Goal: Check status: Check status

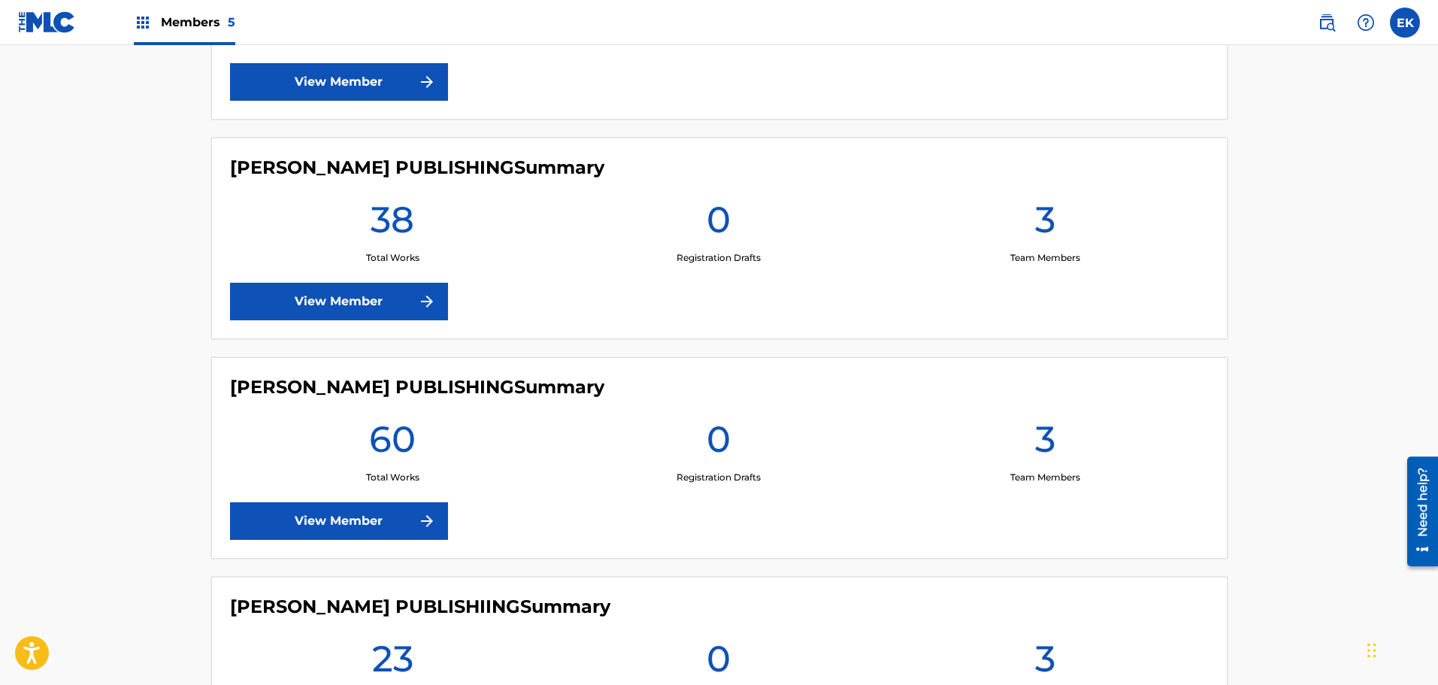
scroll to position [512, 0]
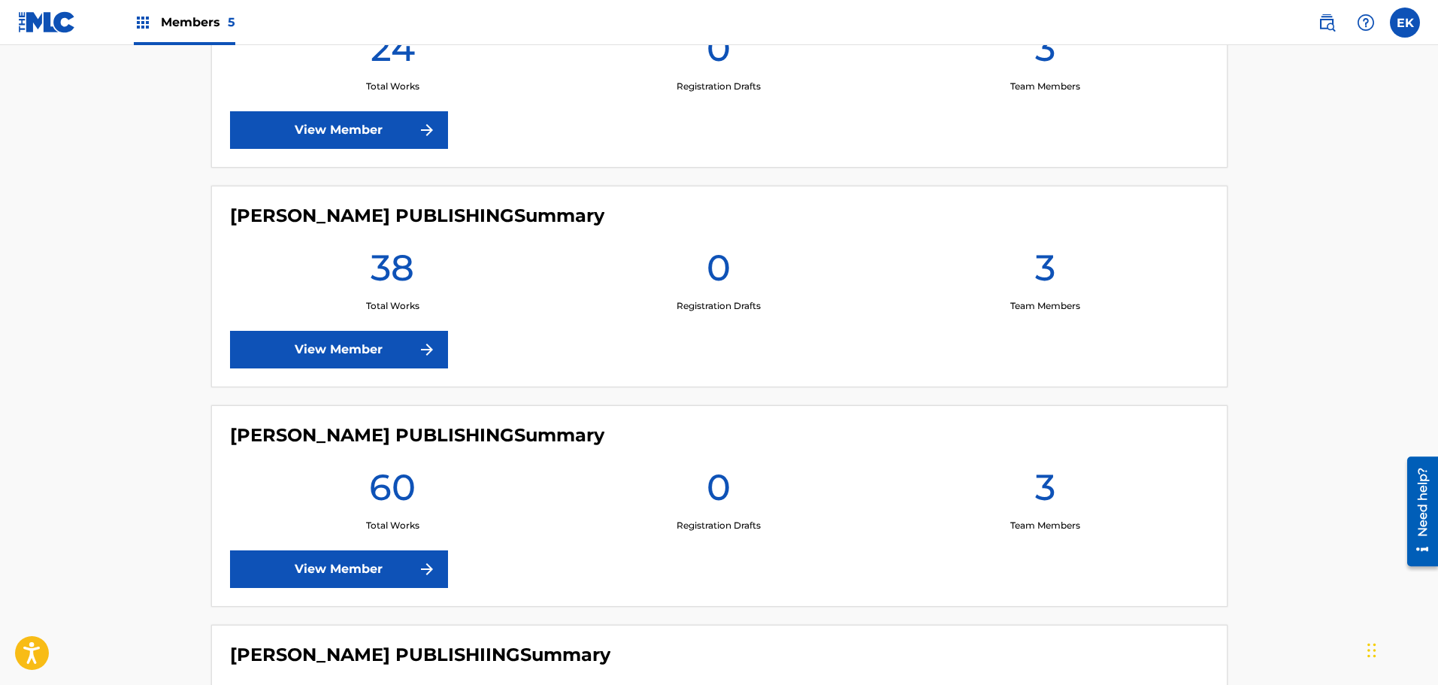
click at [395, 565] on link "View Member" at bounding box center [339, 569] width 218 height 38
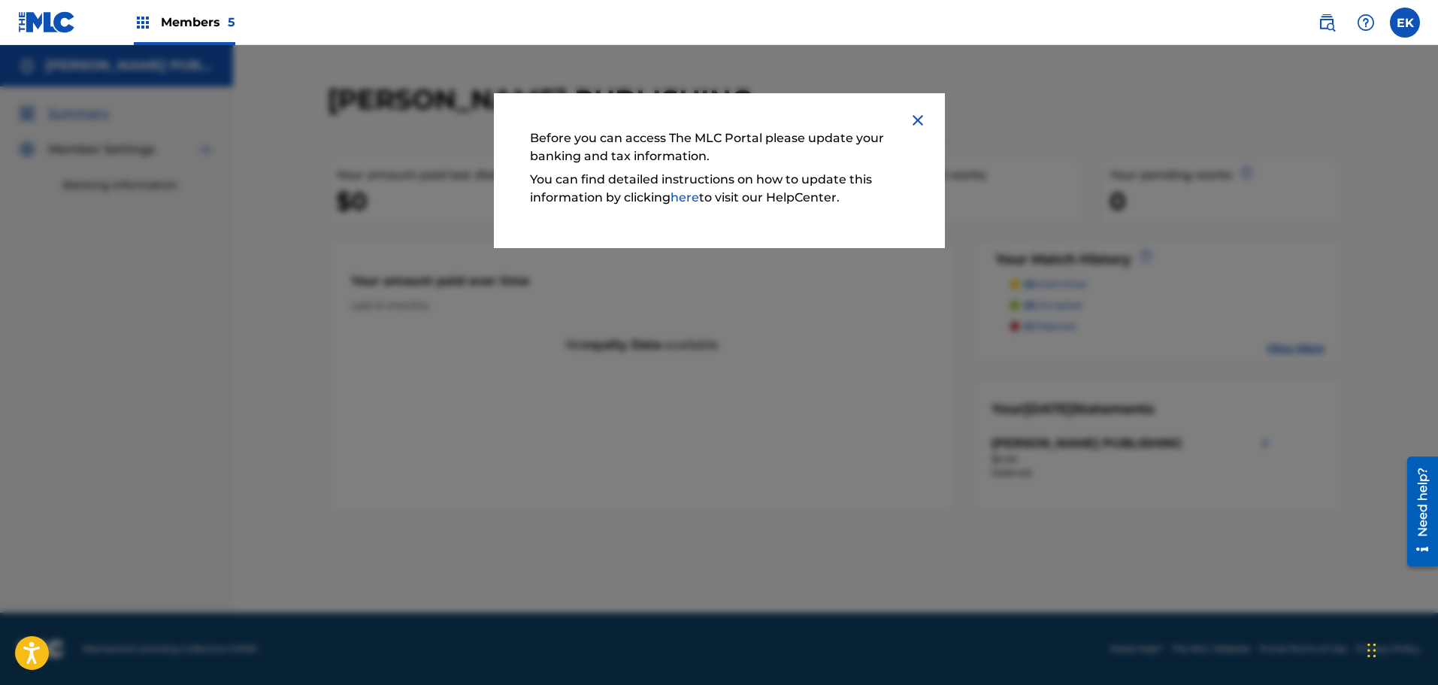
click at [919, 116] on img at bounding box center [918, 120] width 18 height 18
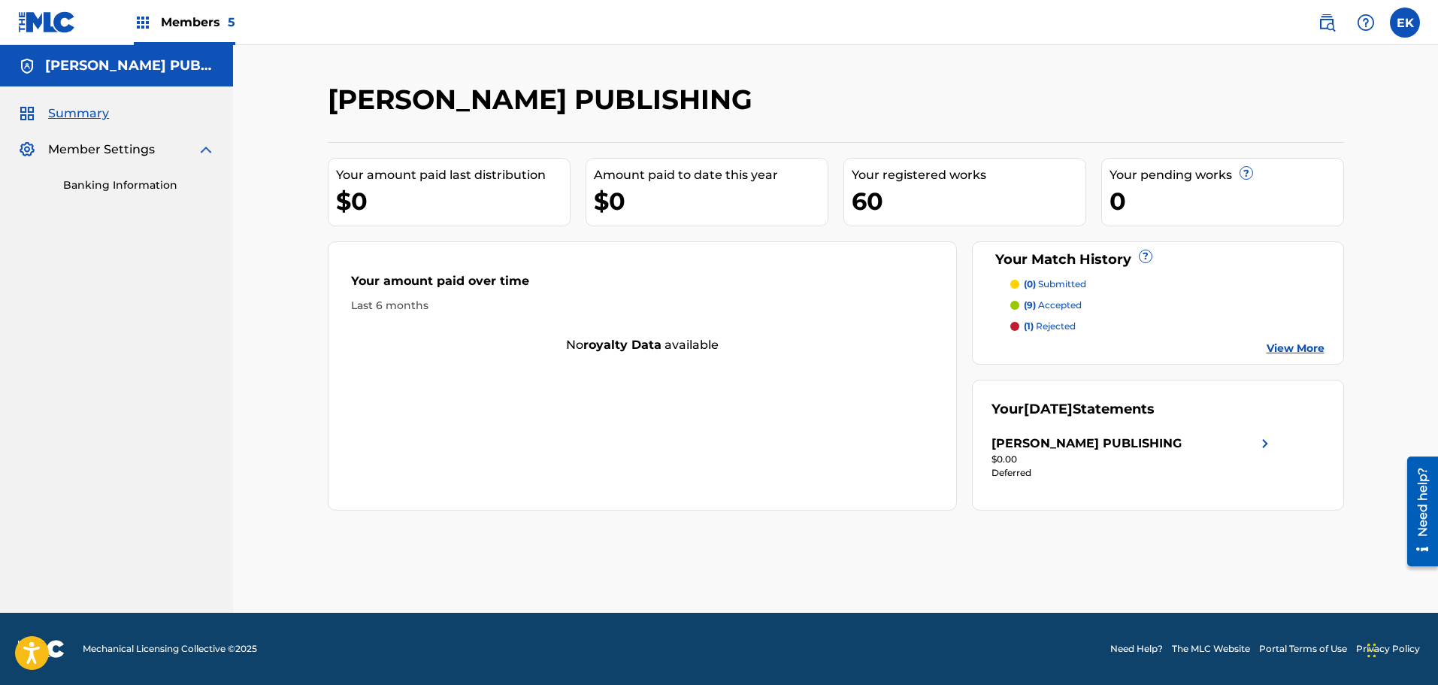
click at [153, 20] on div "Members 5" at bounding box center [184, 22] width 101 height 44
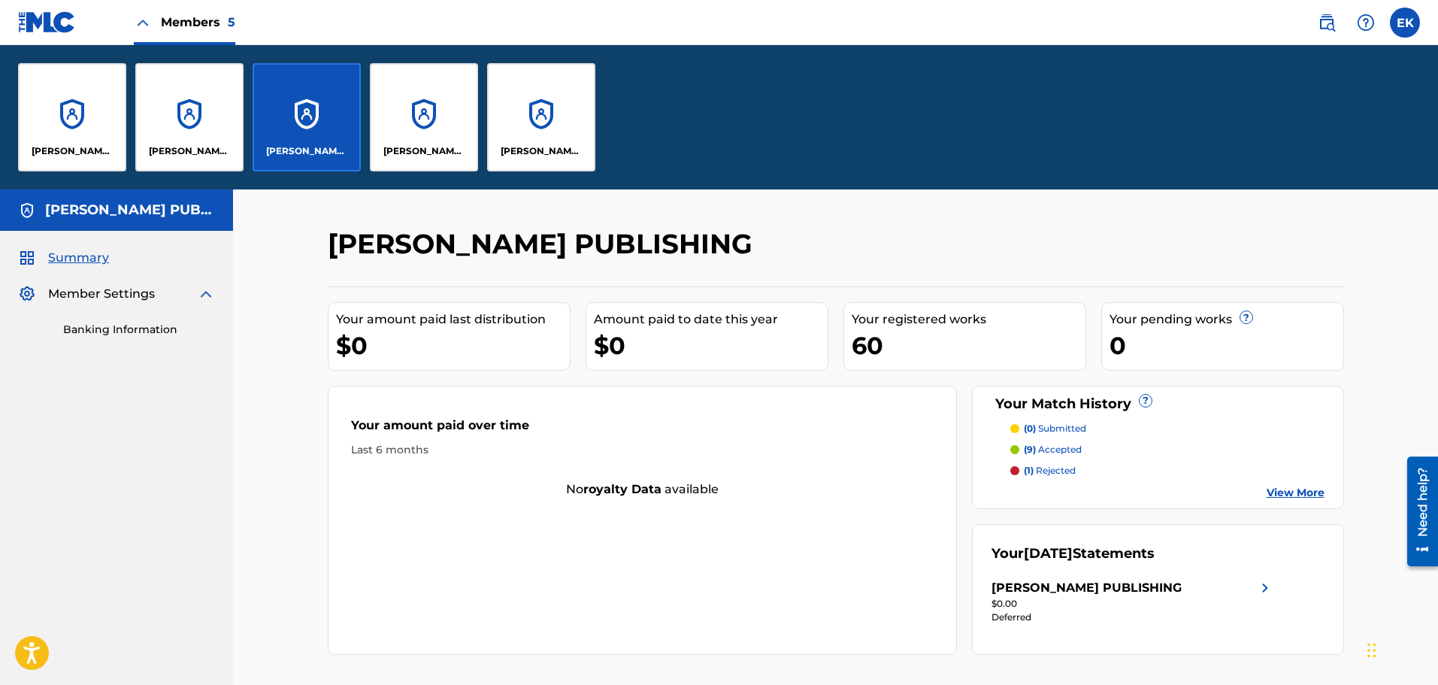
click at [135, 333] on link "Banking Information" at bounding box center [139, 330] width 152 height 16
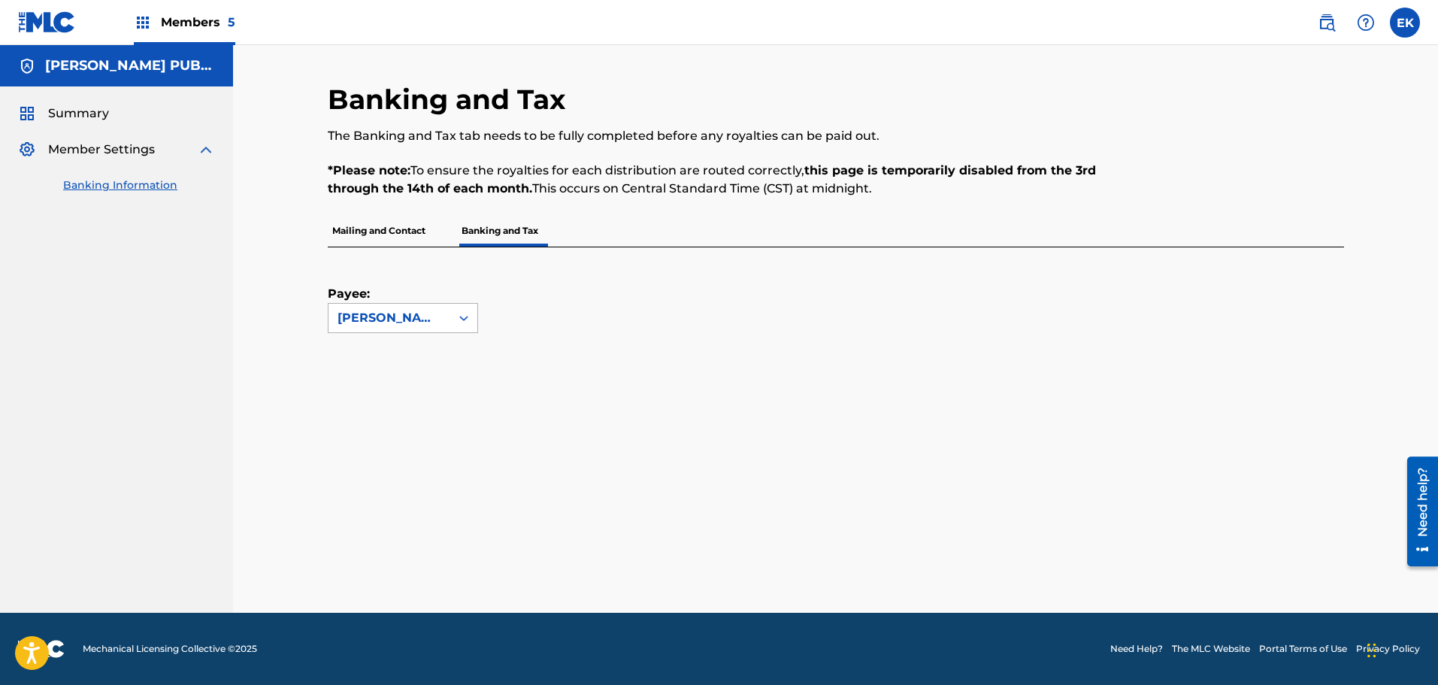
click at [467, 325] on icon at bounding box center [463, 317] width 15 height 15
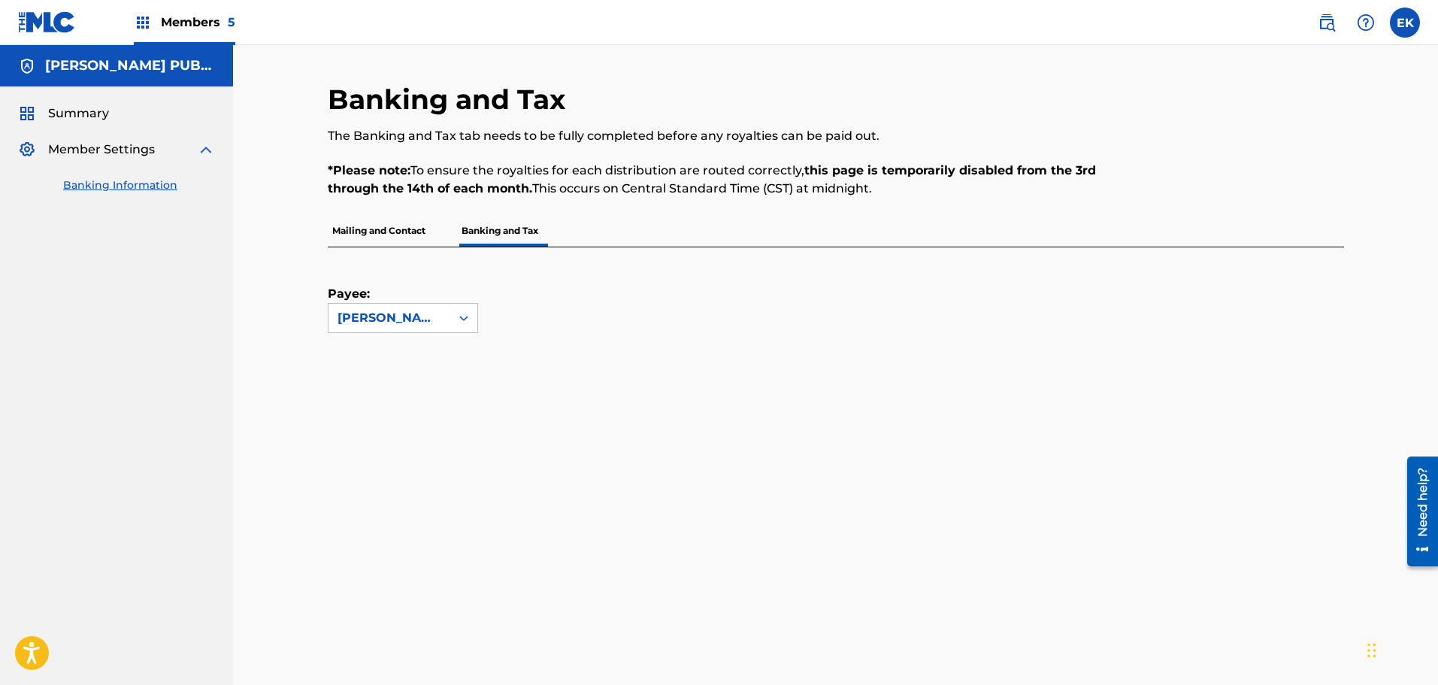
click at [467, 320] on icon at bounding box center [463, 317] width 15 height 15
click at [971, 274] on div "Payee: MADELINE JARMAN PUBLISHING" at bounding box center [818, 290] width 980 height 86
click at [366, 225] on p "Mailing and Contact" at bounding box center [379, 231] width 102 height 32
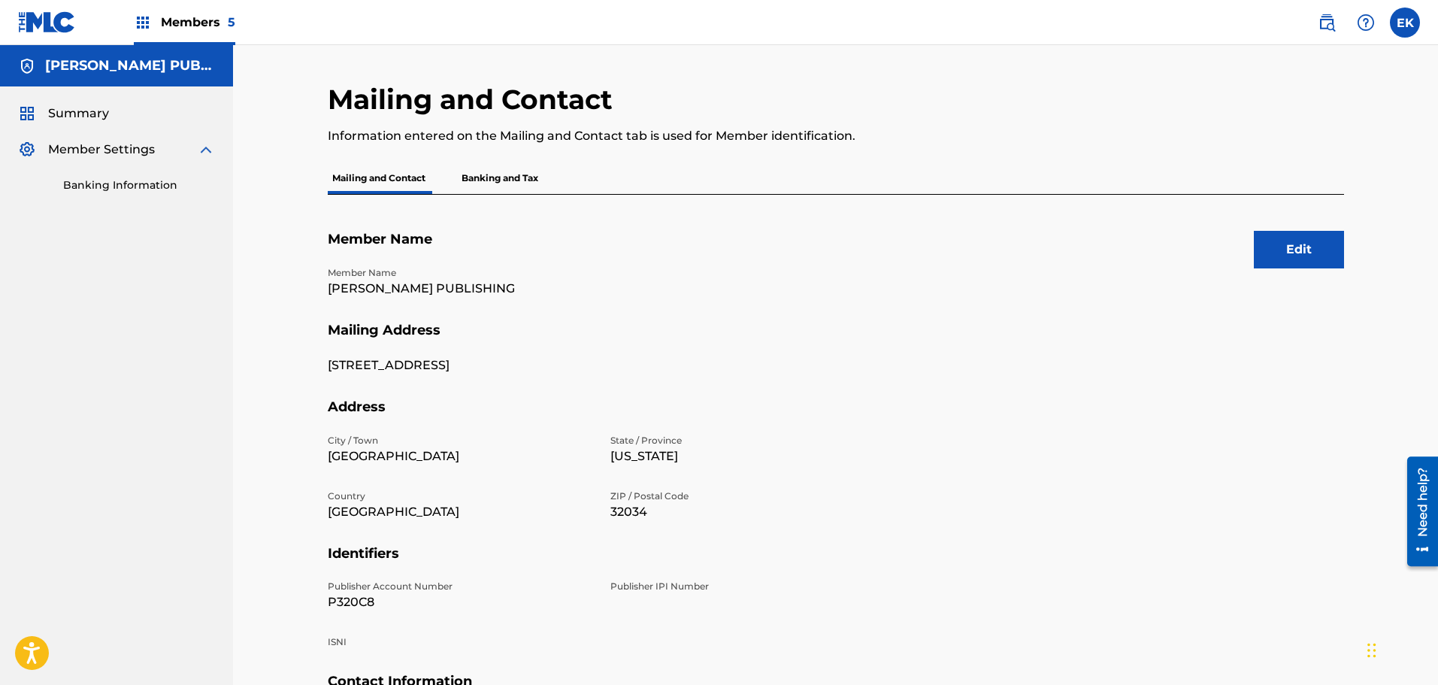
click at [513, 158] on div "Mailing and Contact Information entered on the Mailing and Contact tab is used …" at bounding box center [719, 123] width 783 height 80
click at [505, 172] on p "Banking and Tax" at bounding box center [500, 178] width 86 height 32
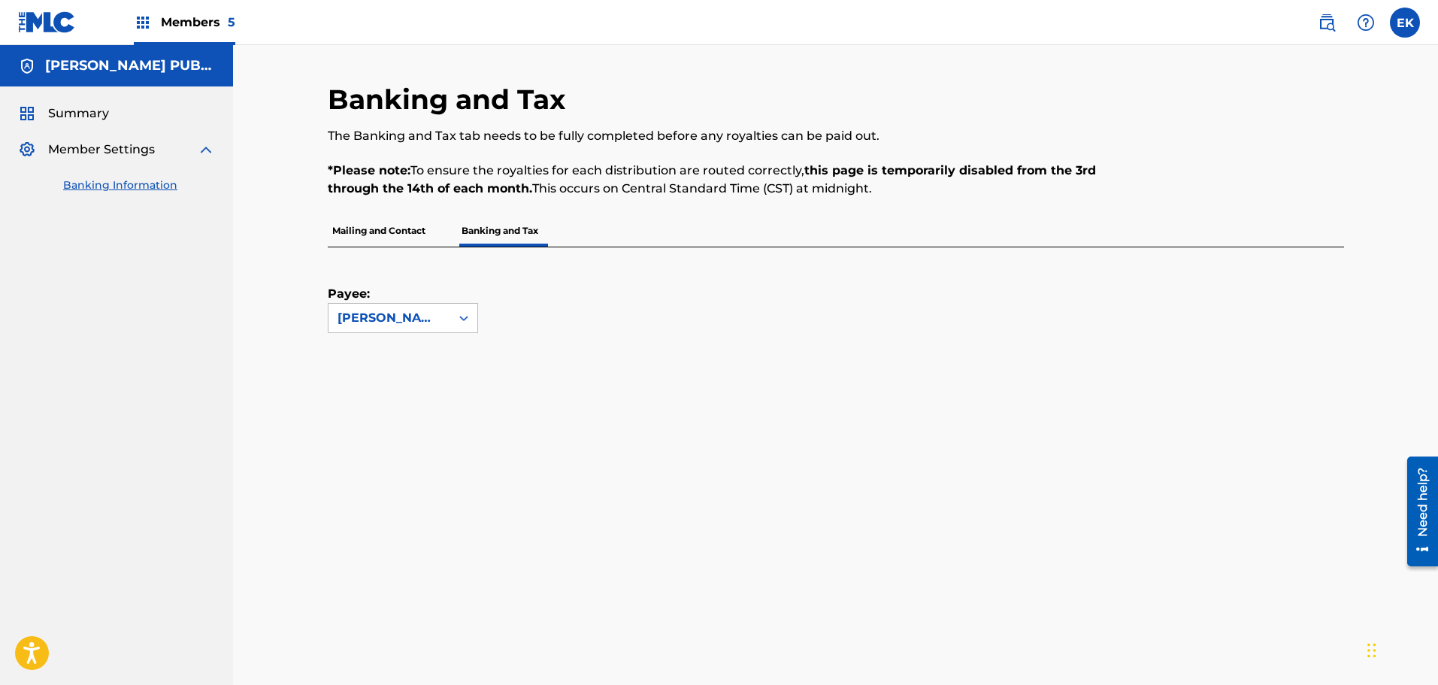
click at [159, 32] on div "Members 5" at bounding box center [184, 22] width 101 height 44
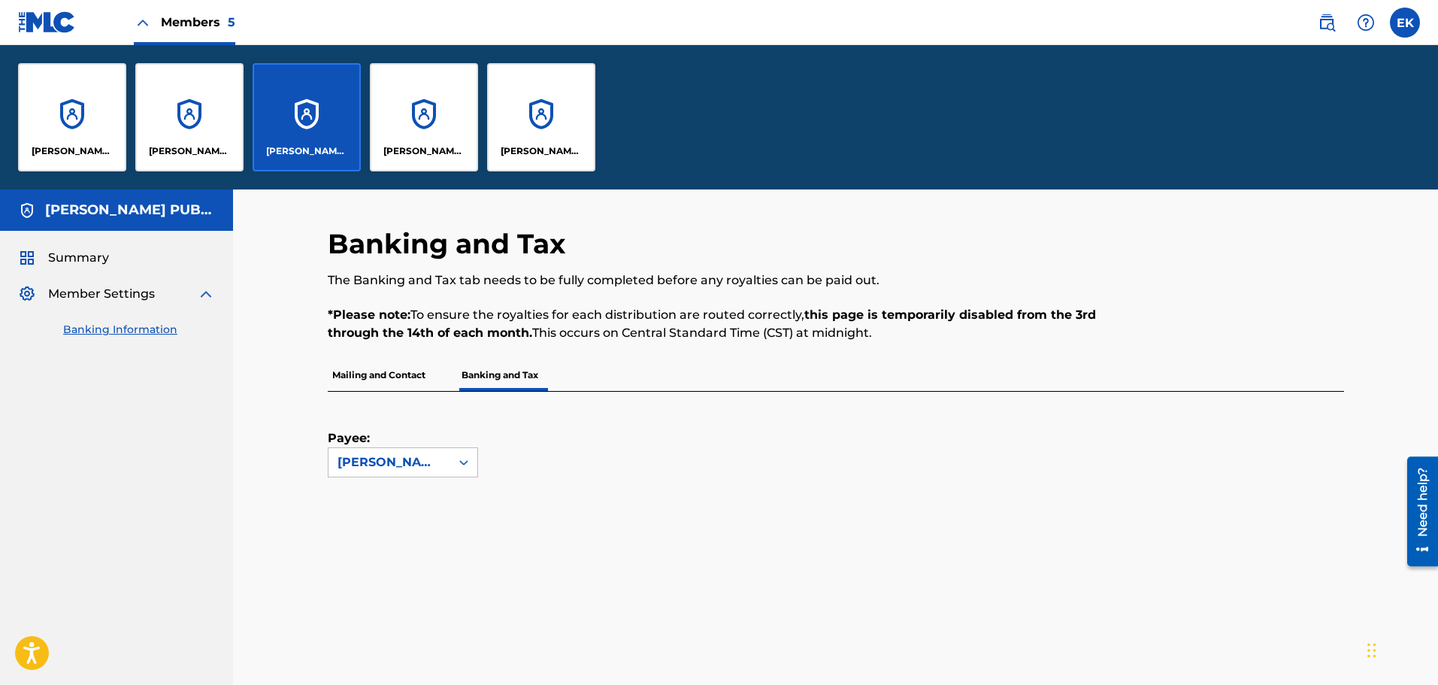
click at [190, 147] on p "DILLON BASSE PUBLISHING" at bounding box center [190, 151] width 82 height 14
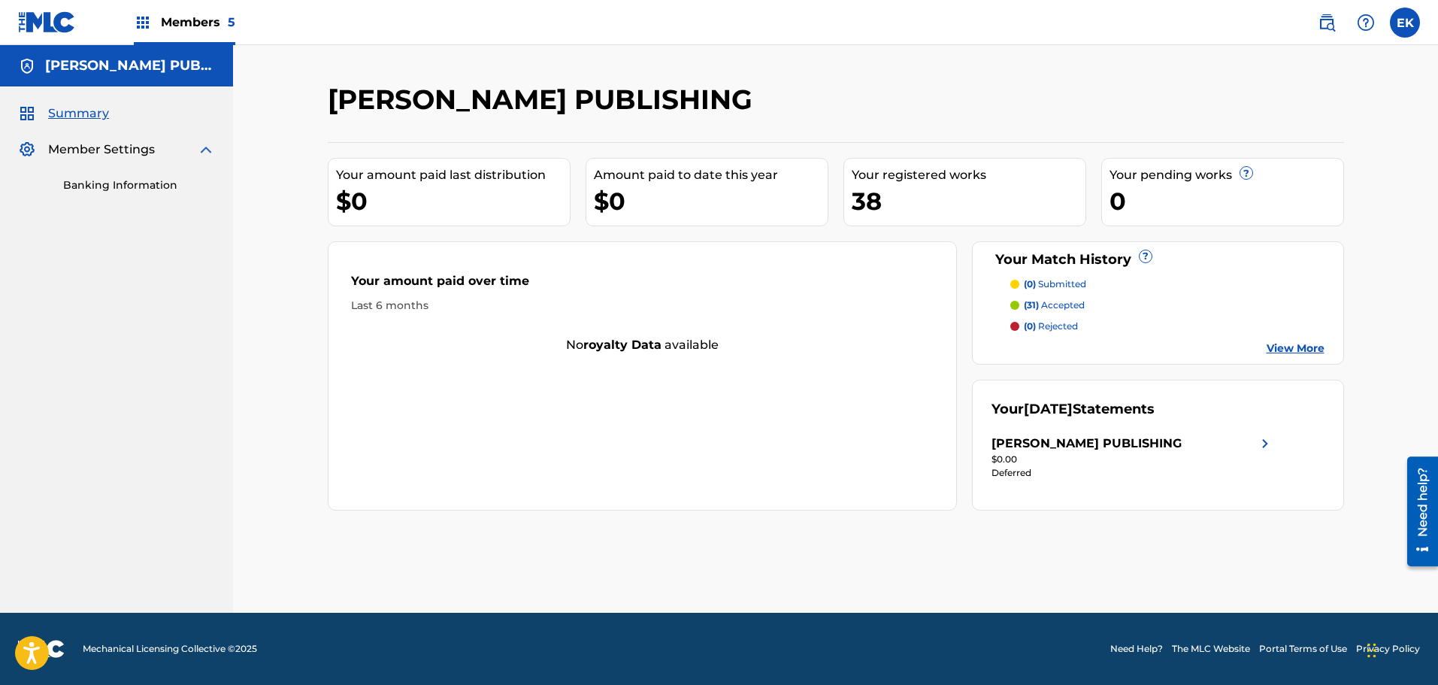
click at [83, 114] on span "Summary" at bounding box center [78, 113] width 61 height 18
click at [1153, 448] on div "[PERSON_NAME] PUBLISHING" at bounding box center [1087, 444] width 190 height 18
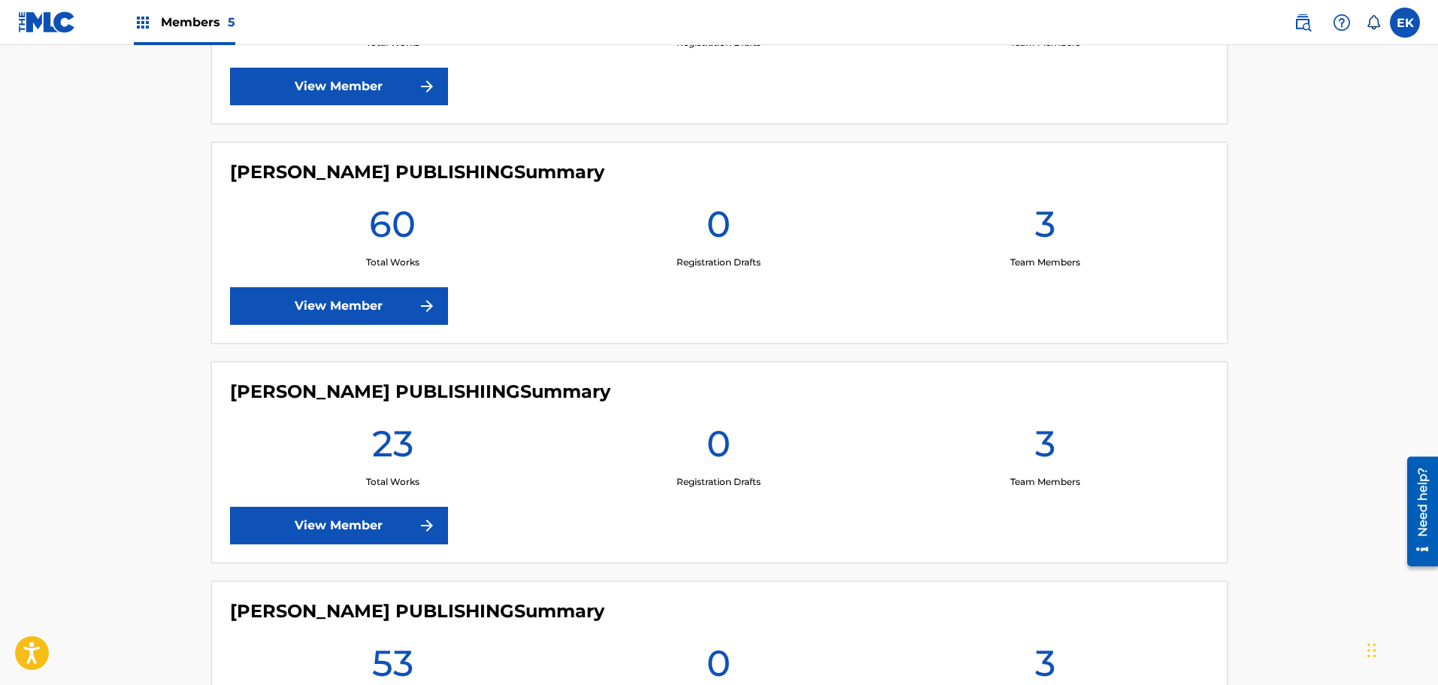
scroll to position [752, 0]
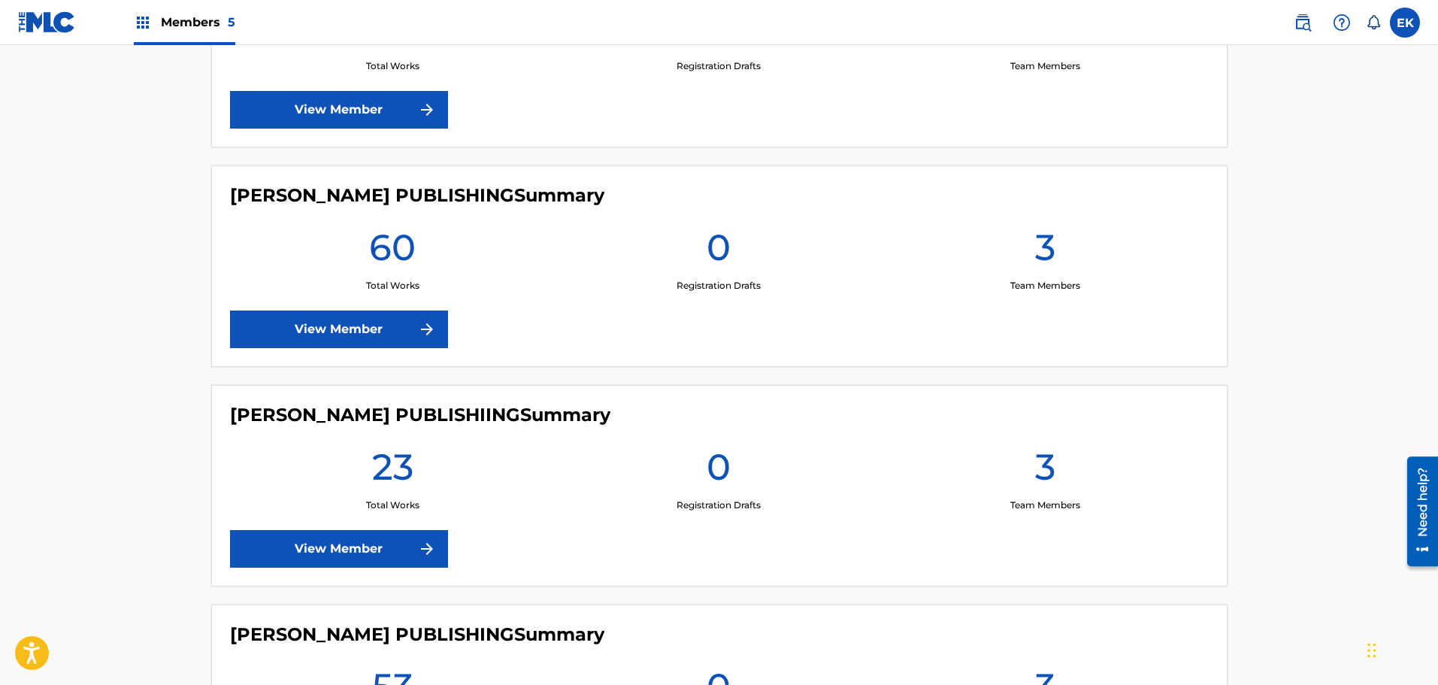
click at [427, 334] on img at bounding box center [427, 329] width 18 height 18
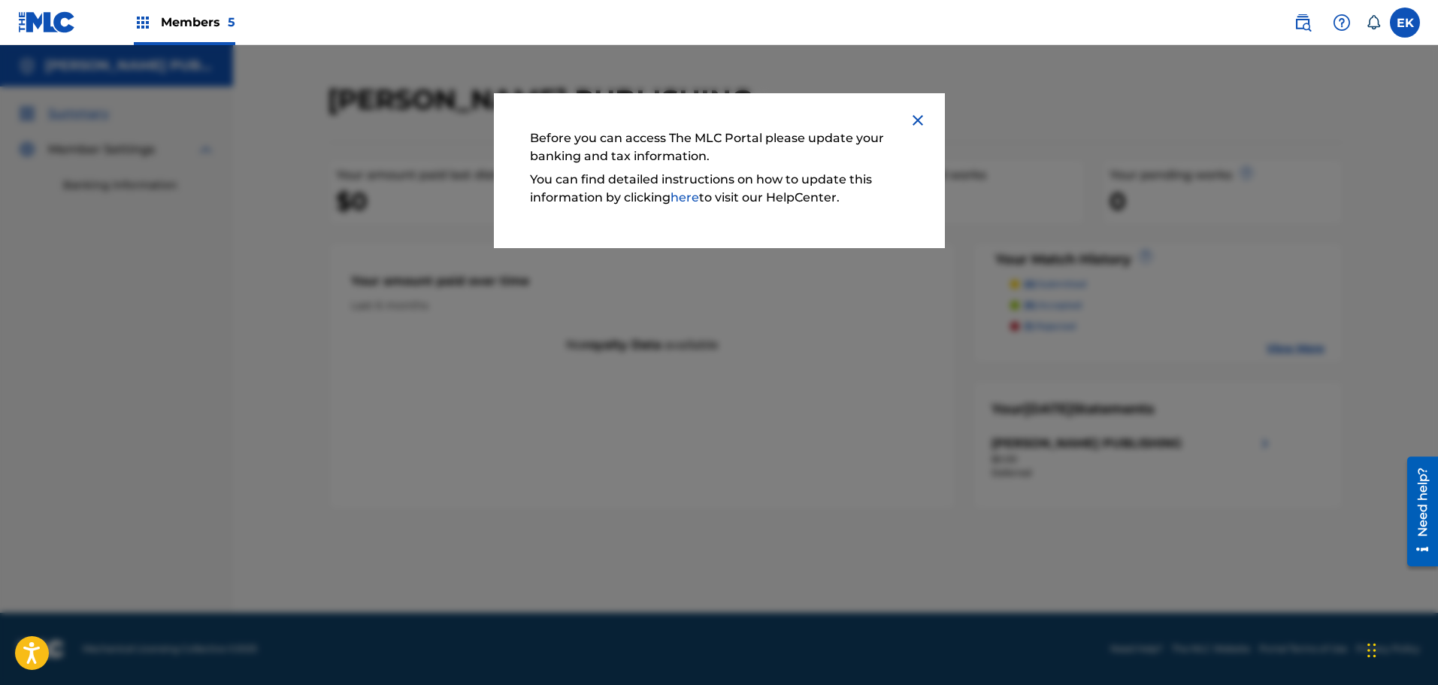
click at [919, 112] on img at bounding box center [918, 120] width 18 height 18
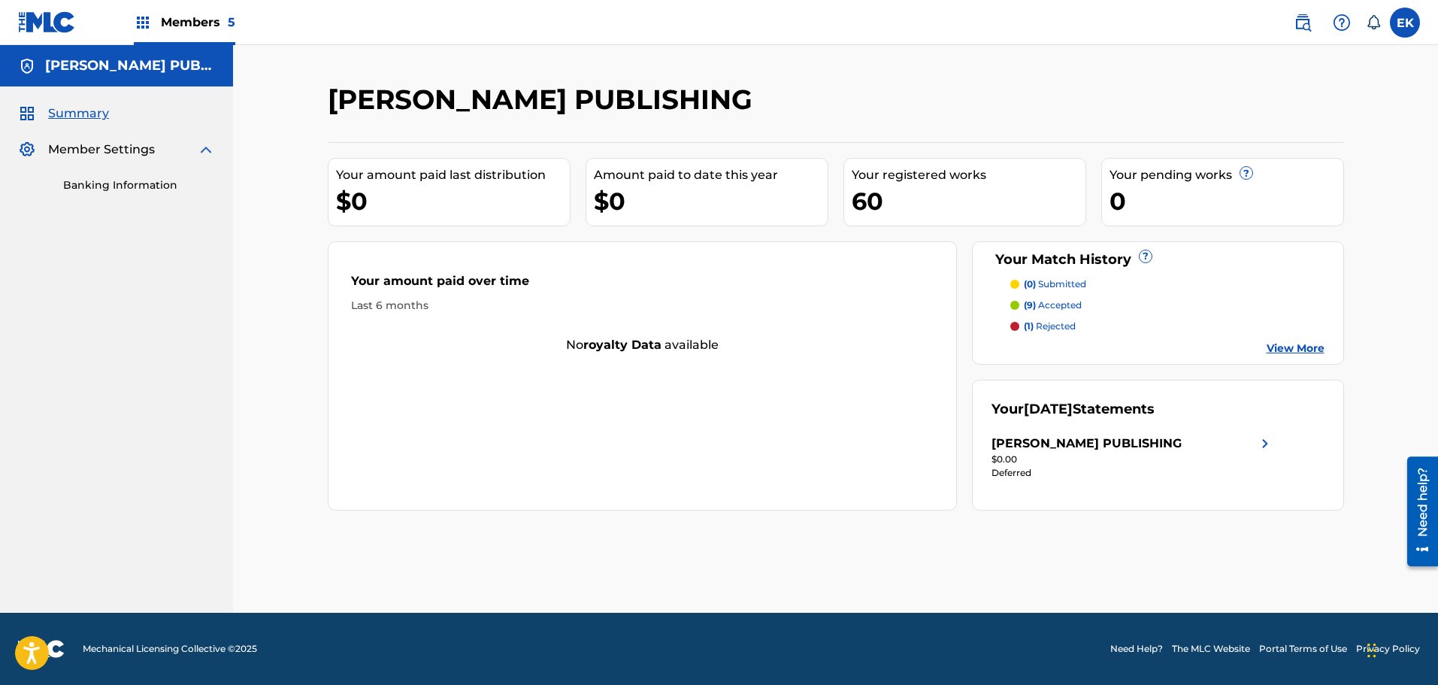
click at [1236, 451] on div "MADELINE JARMAN PUBLISHING" at bounding box center [1133, 444] width 283 height 18
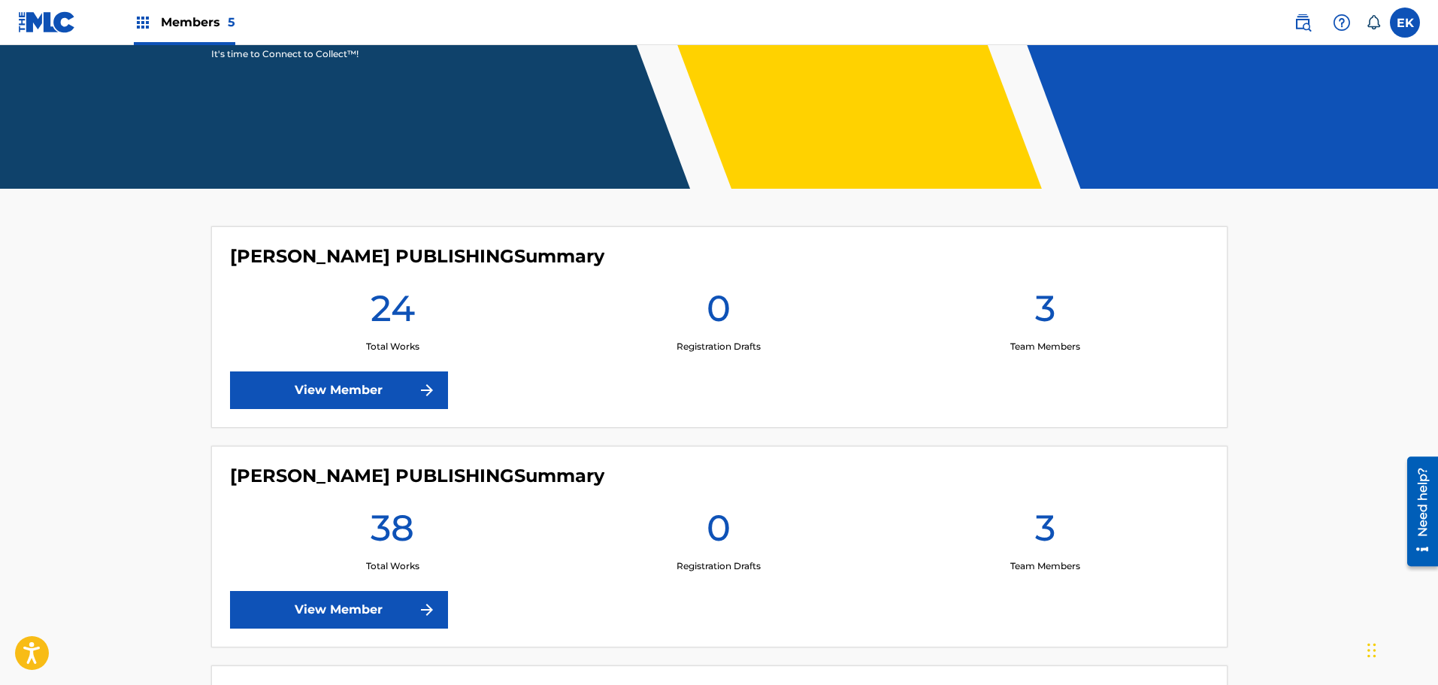
scroll to position [301, 0]
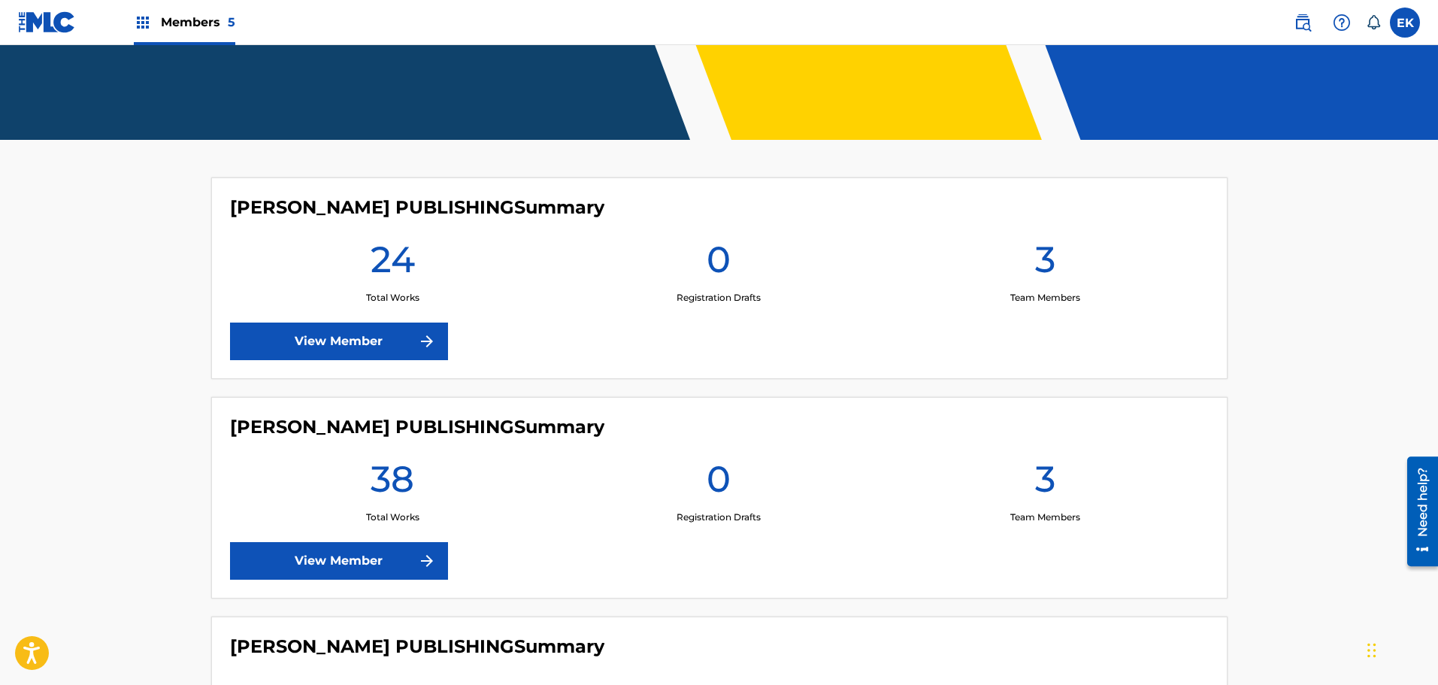
click at [432, 356] on link "View Member" at bounding box center [339, 342] width 218 height 38
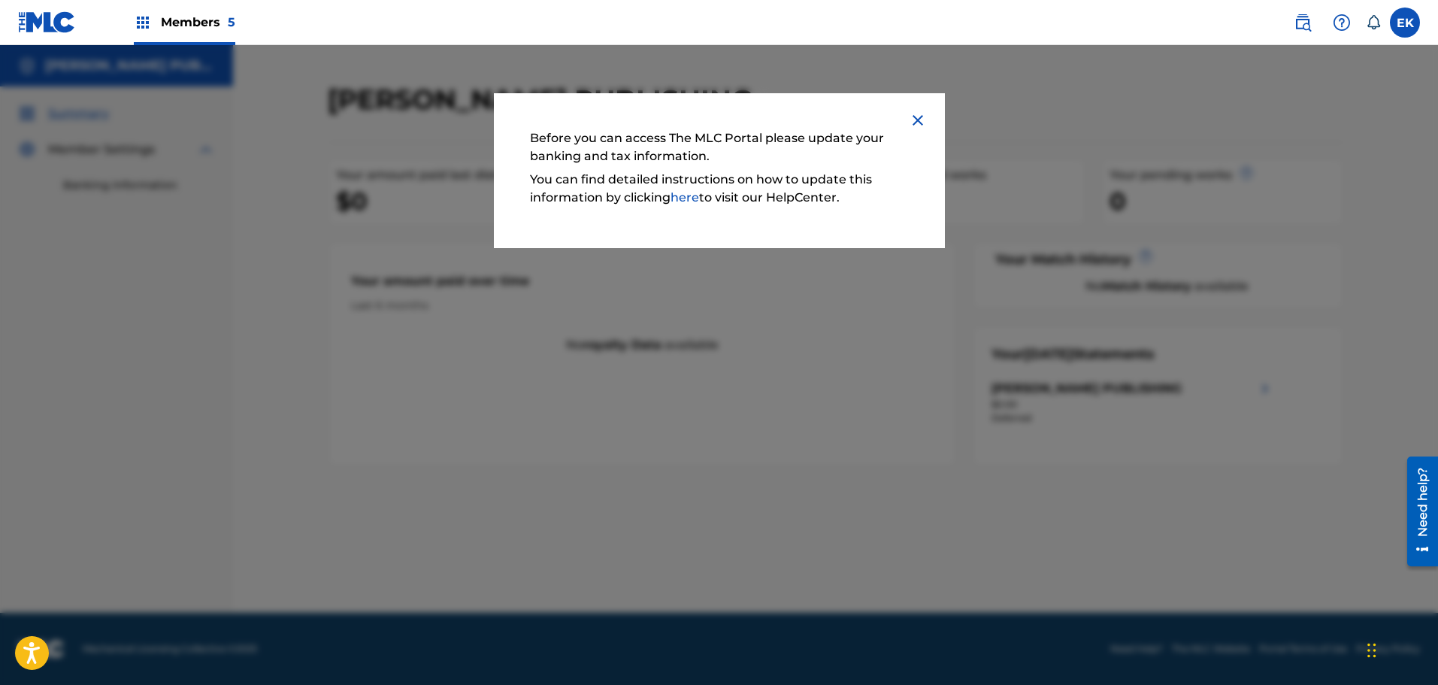
click at [923, 117] on img at bounding box center [918, 120] width 18 height 18
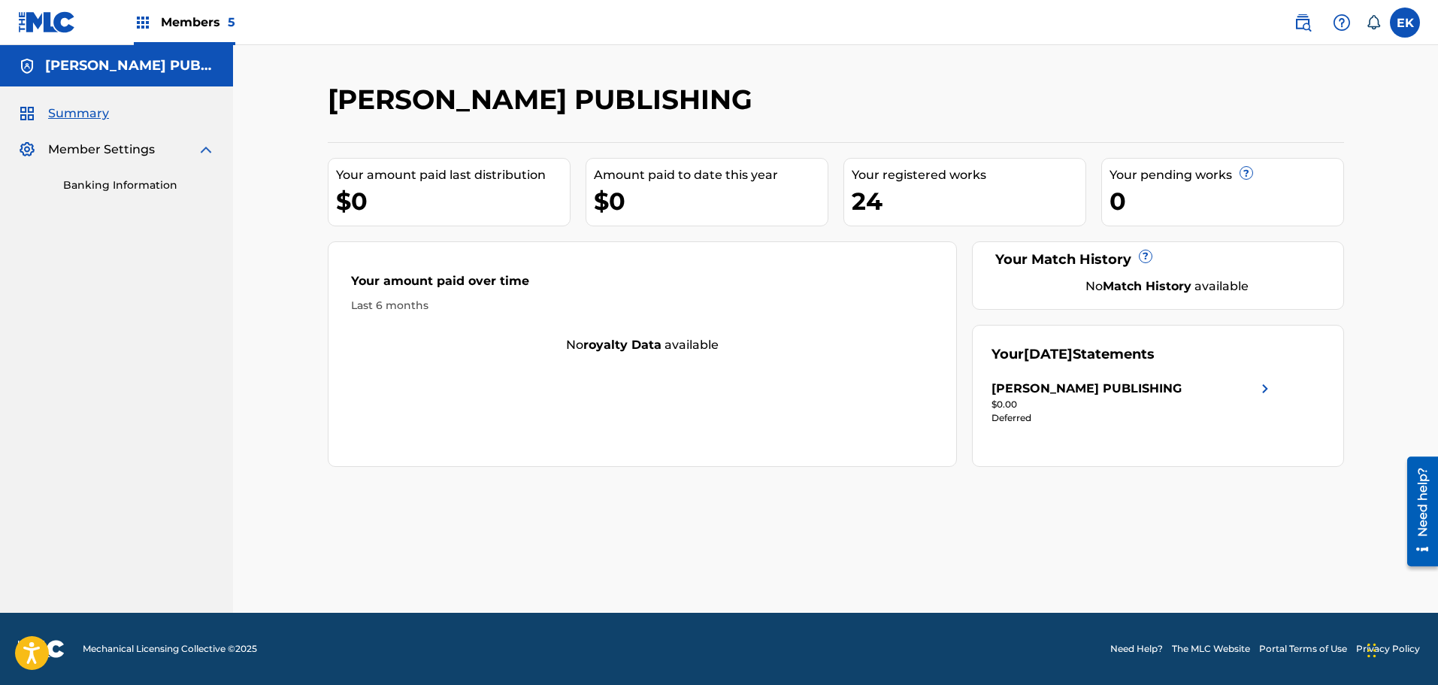
click at [152, 9] on div "Members 5" at bounding box center [184, 22] width 101 height 44
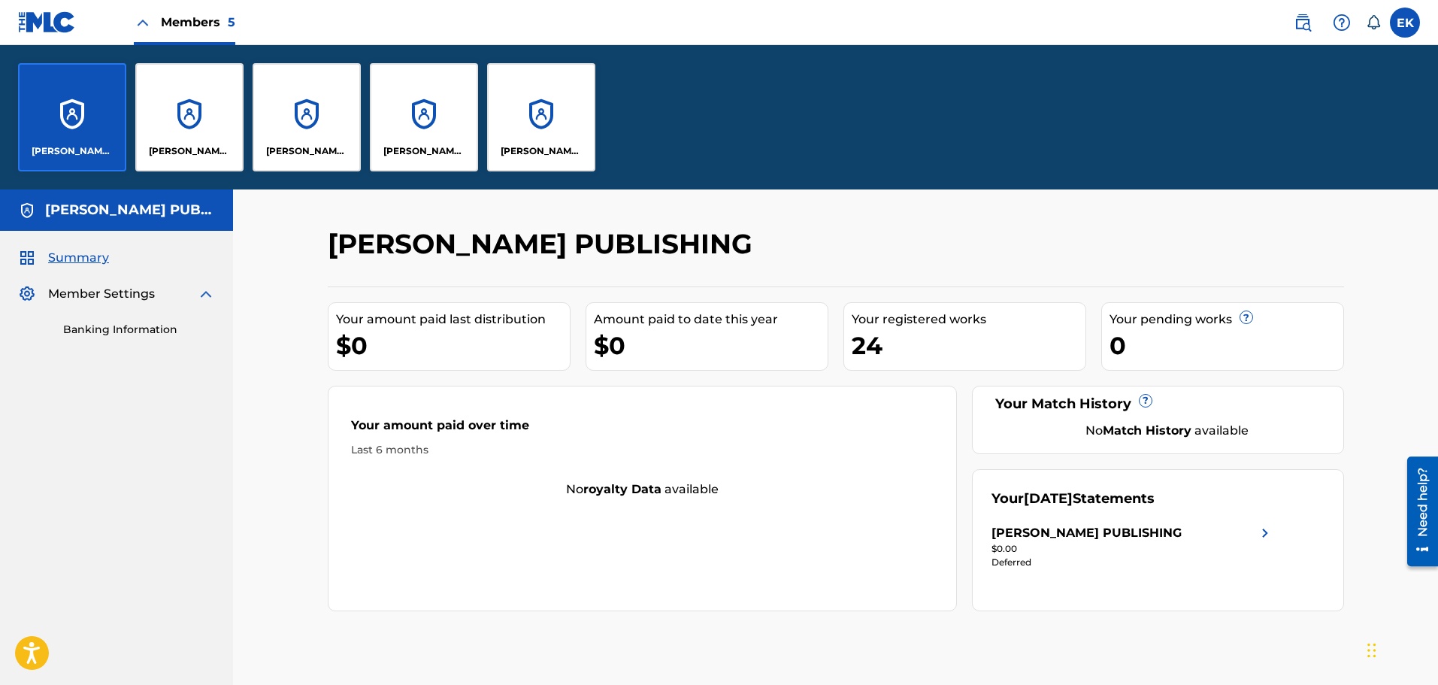
click at [174, 108] on div "DILLON BASSE PUBLISHING" at bounding box center [189, 117] width 108 height 108
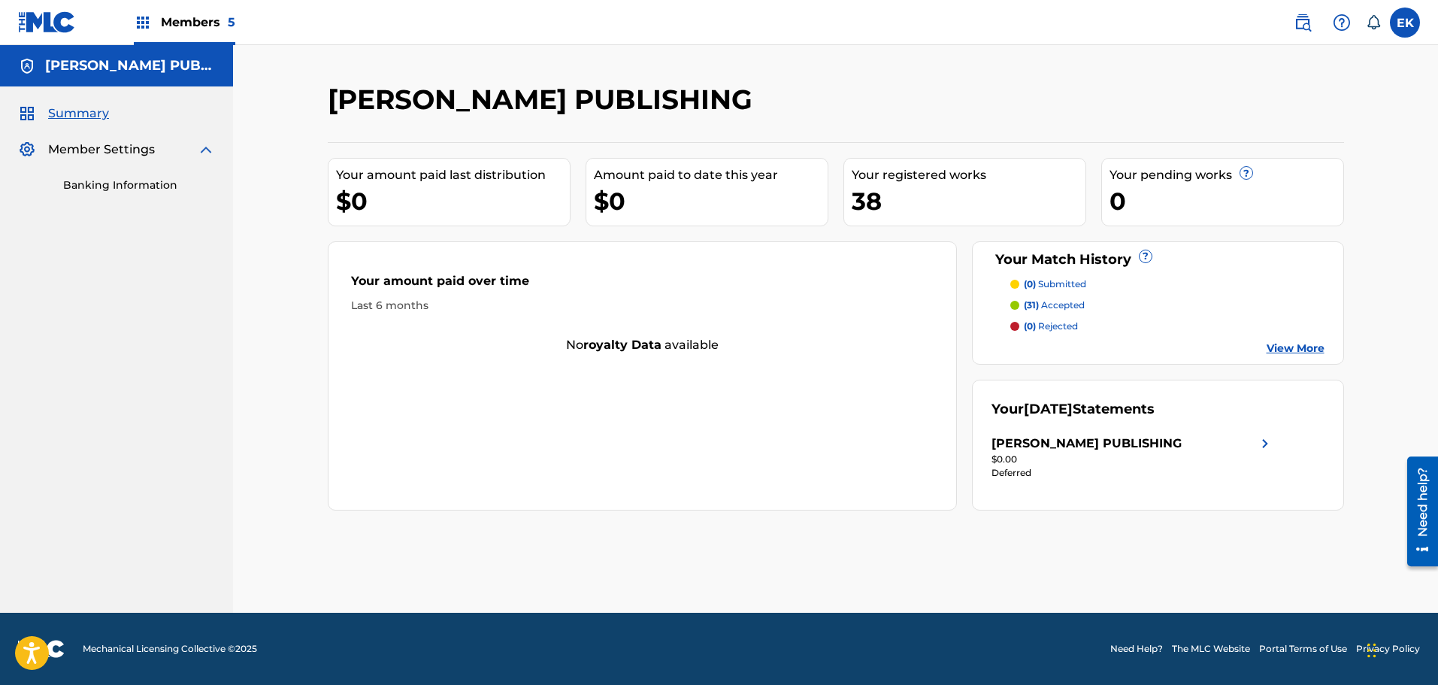
click at [141, 184] on link "Banking Information" at bounding box center [139, 185] width 152 height 16
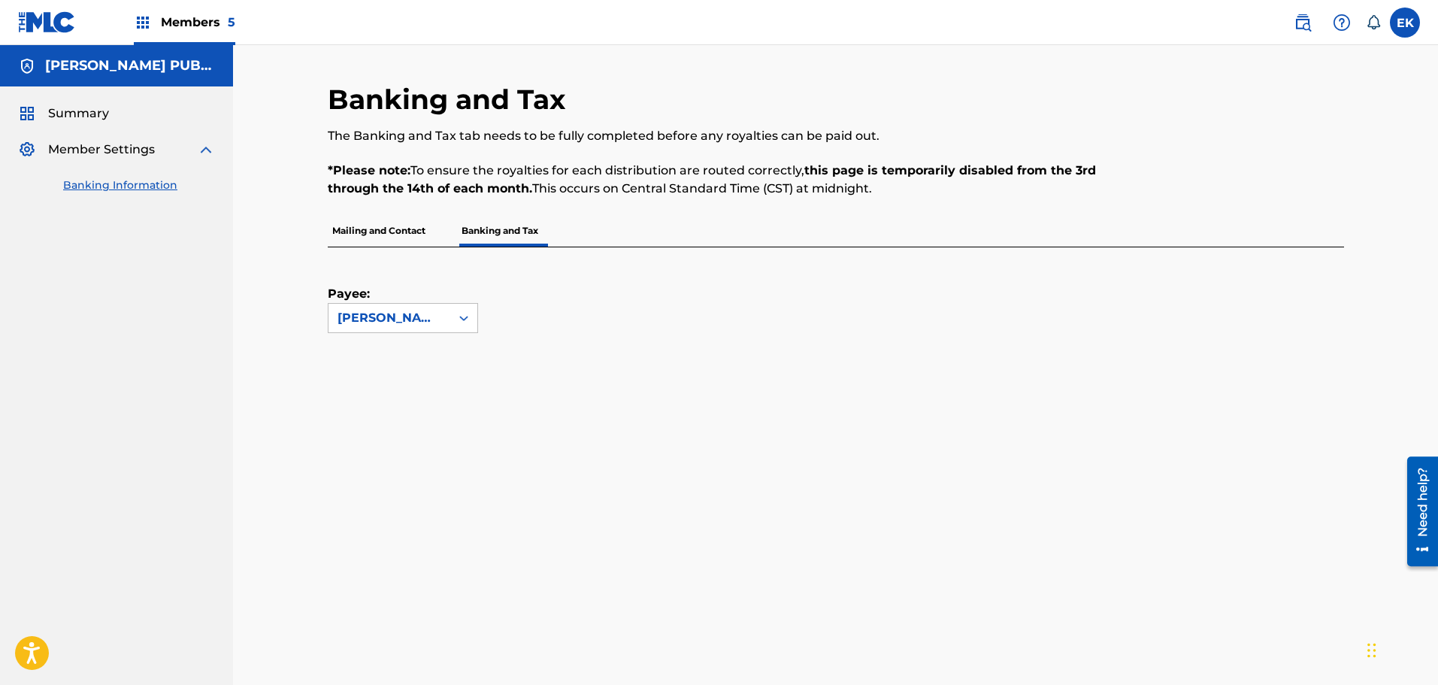
click at [88, 117] on span "Summary" at bounding box center [78, 113] width 61 height 18
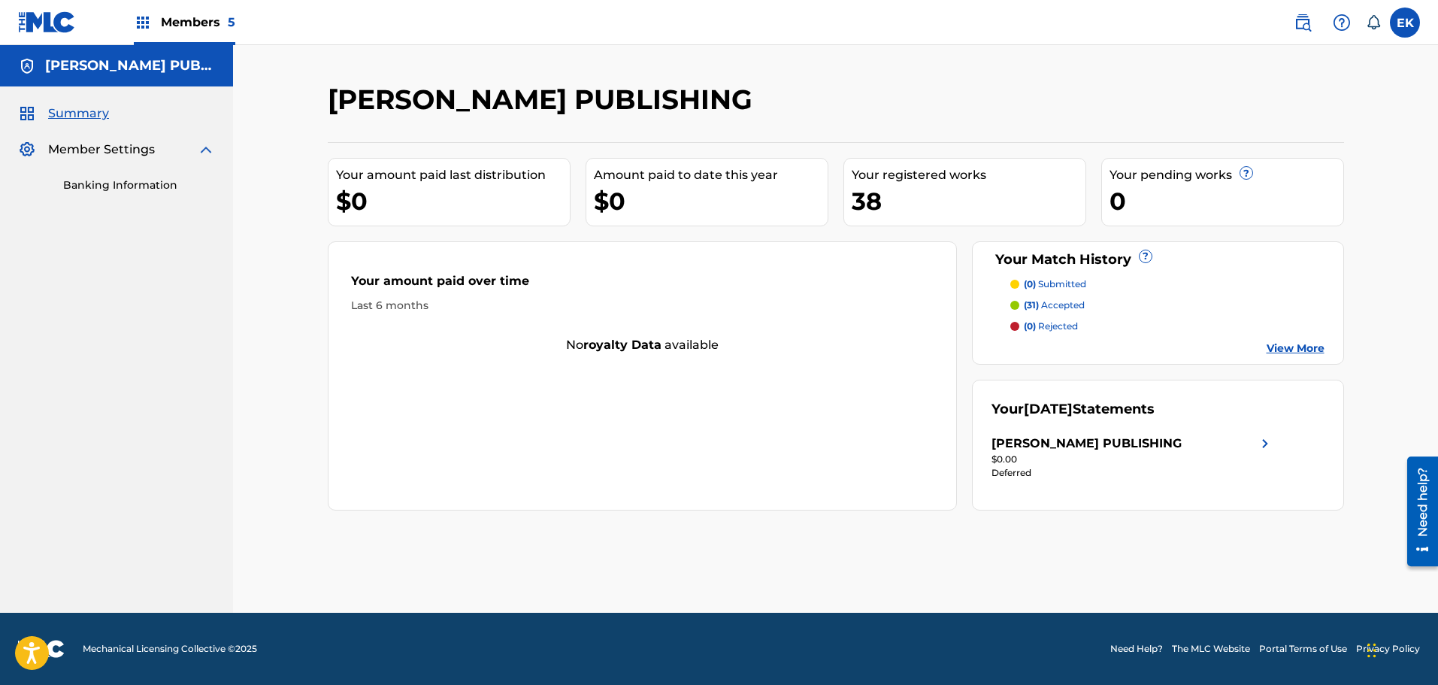
click at [200, 151] on img at bounding box center [206, 150] width 18 height 18
click at [209, 147] on img at bounding box center [206, 150] width 18 height 18
click at [1408, 26] on label at bounding box center [1405, 23] width 30 height 30
click at [1405, 23] on input "EK Erin Kerley flipturn@calfinancialgroup.com Notification Preferences Profile …" at bounding box center [1405, 23] width 0 height 0
click at [435, 101] on h2 "[PERSON_NAME] PUBLISHING" at bounding box center [544, 100] width 432 height 34
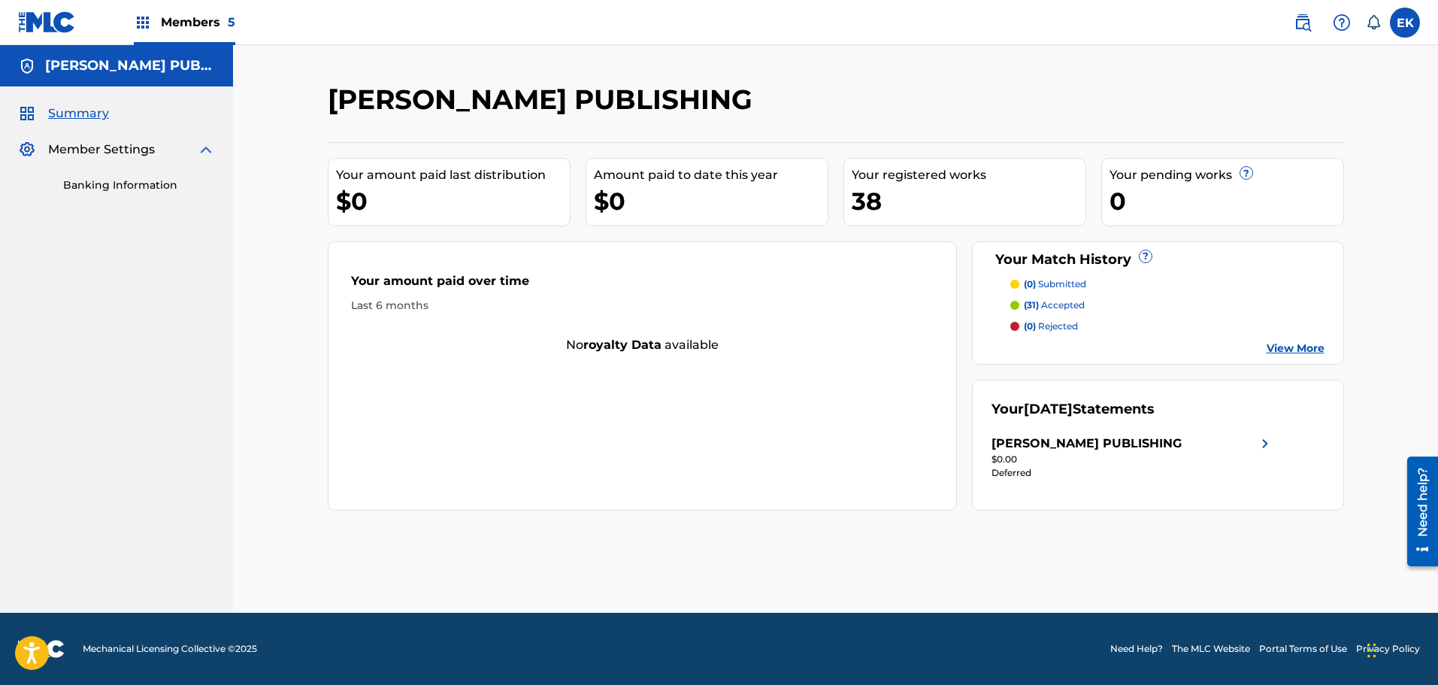
click at [1058, 301] on p "(31) accepted" at bounding box center [1054, 305] width 61 height 14
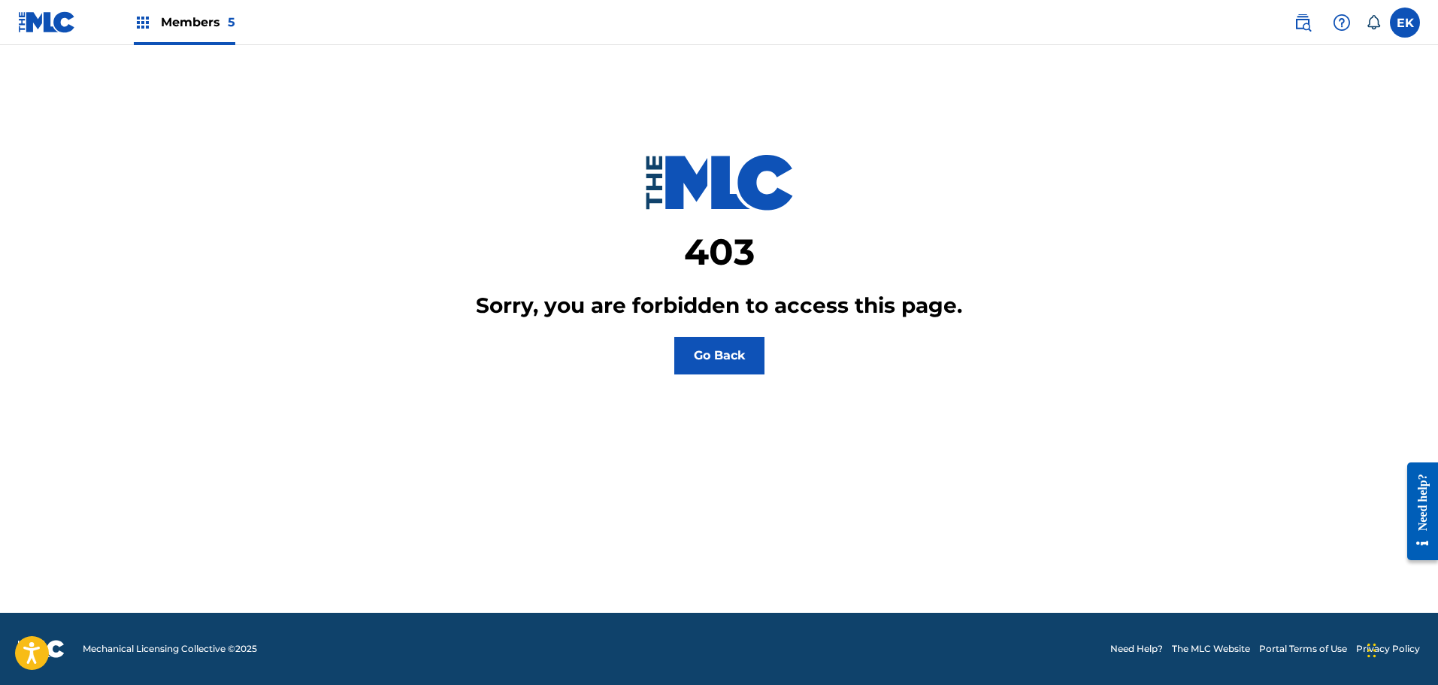
click at [716, 351] on button "Go Back" at bounding box center [719, 356] width 90 height 38
click at [745, 366] on button "Go Back" at bounding box center [719, 356] width 90 height 38
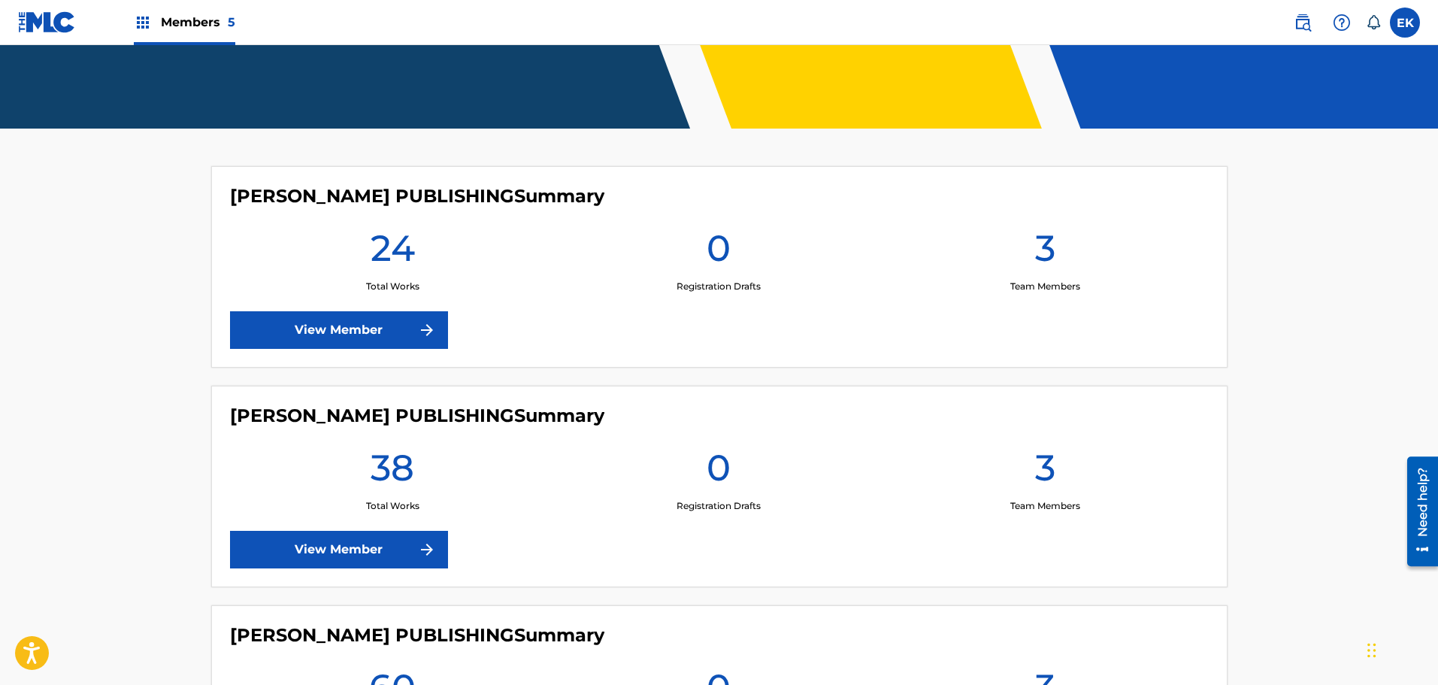
scroll to position [526, 0]
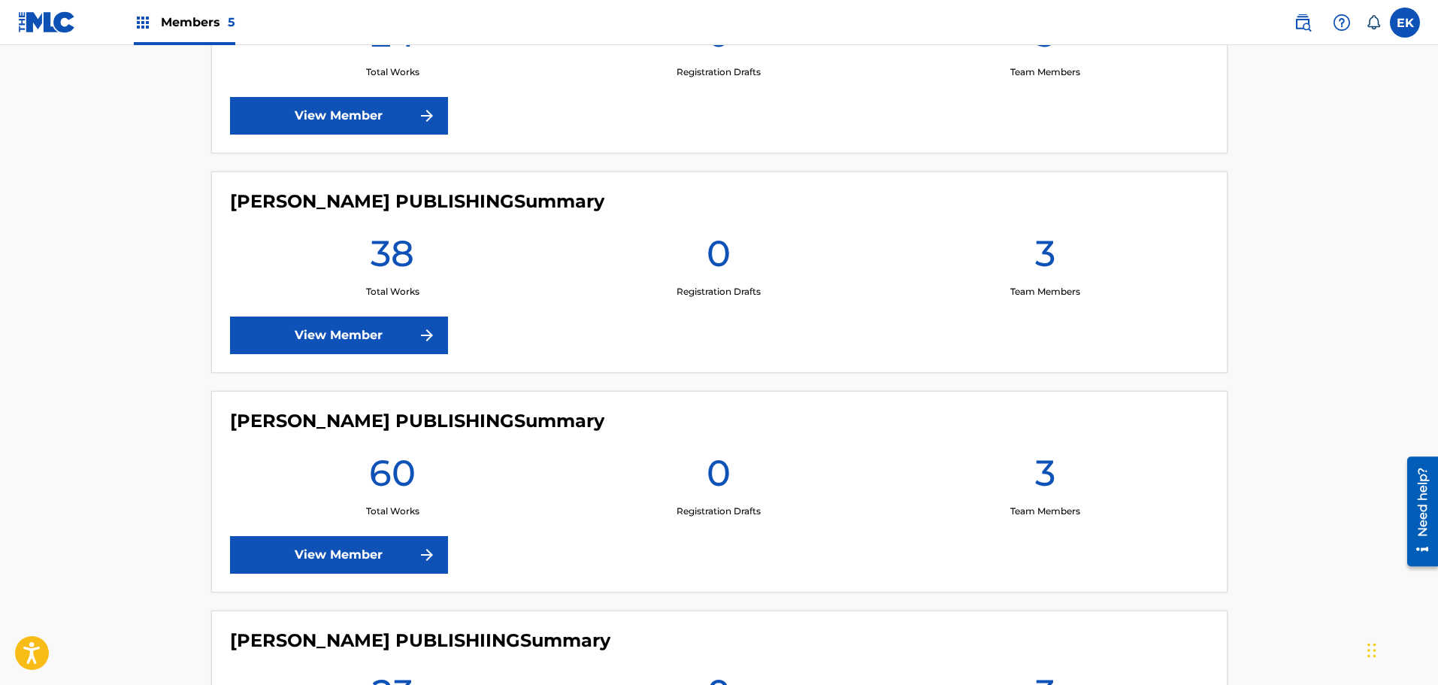
click at [427, 338] on img at bounding box center [427, 335] width 18 height 18
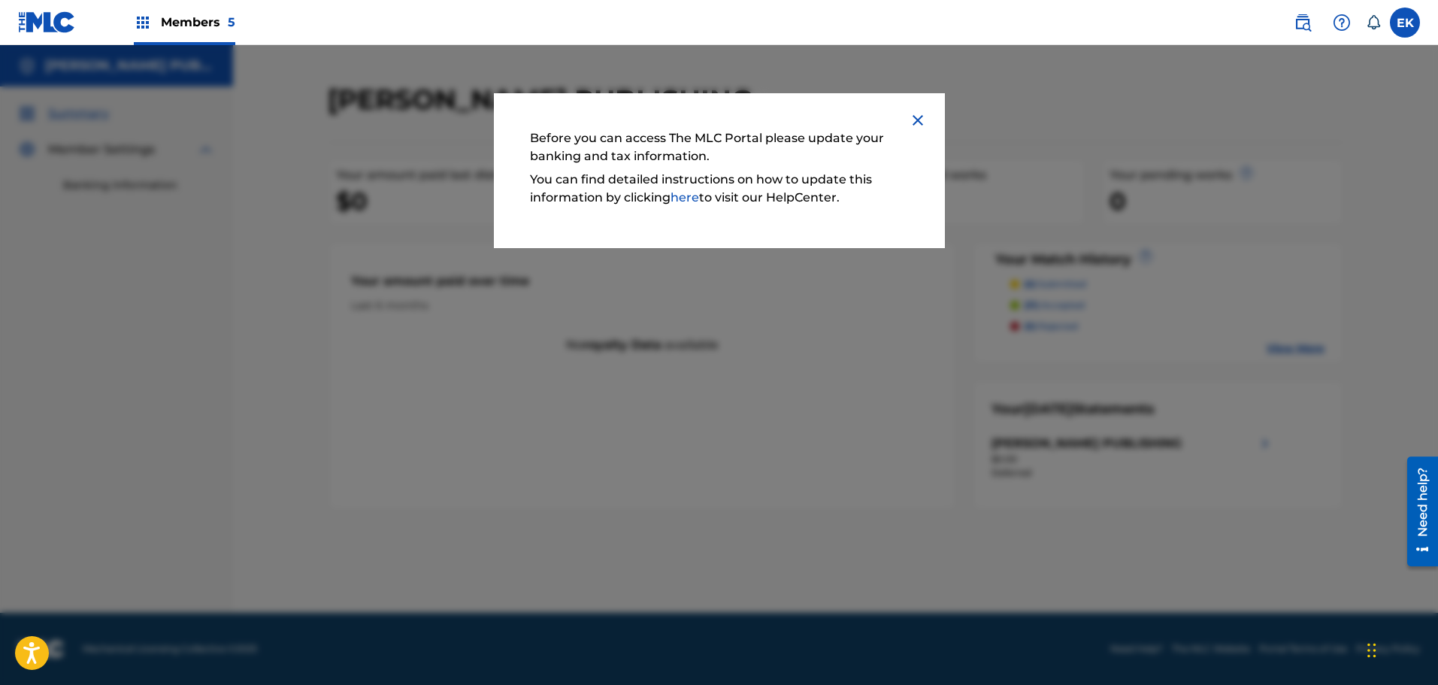
click at [916, 114] on img at bounding box center [918, 120] width 18 height 18
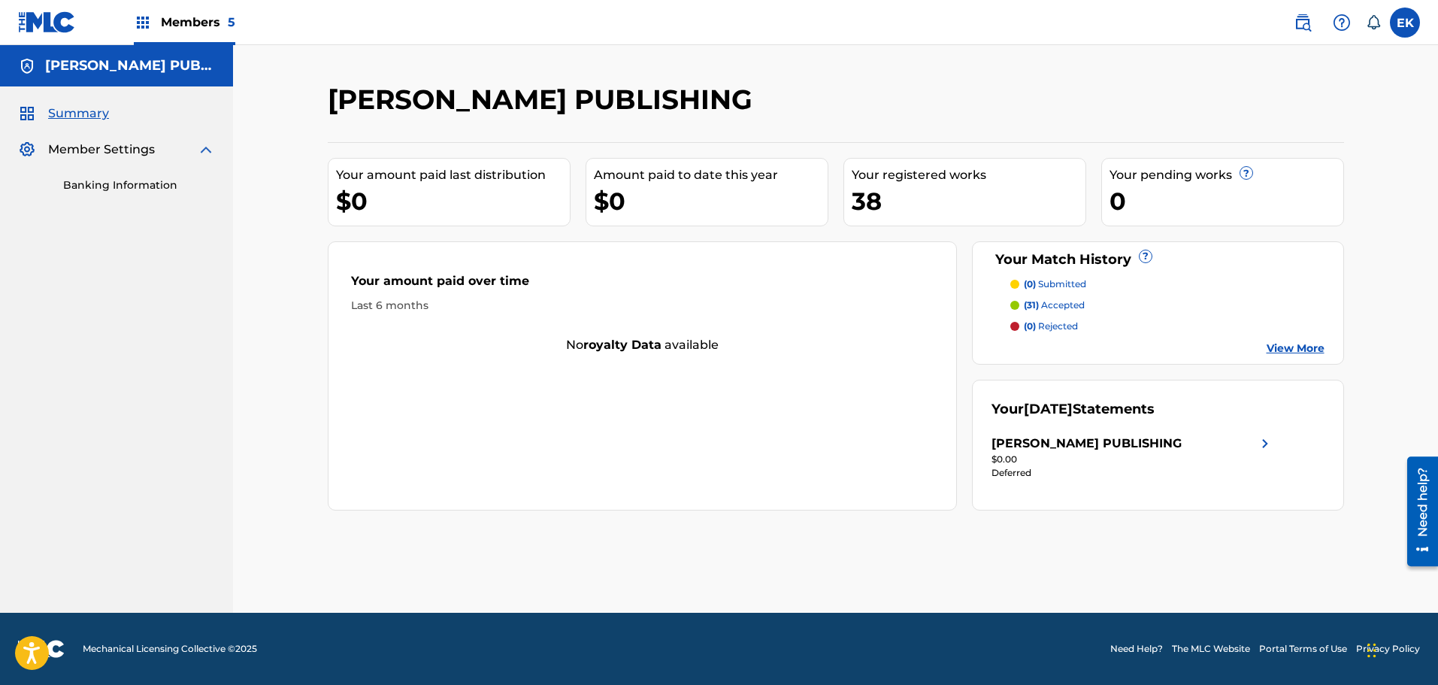
click at [1311, 344] on link "View More" at bounding box center [1296, 349] width 58 height 16
